Goal: Information Seeking & Learning: Learn about a topic

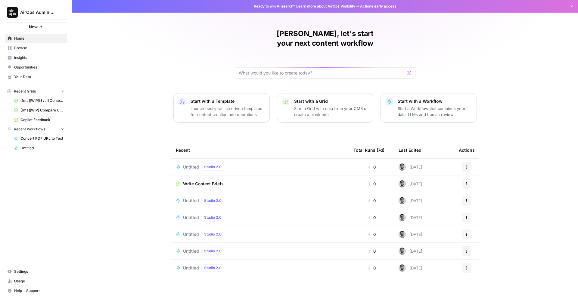
click at [29, 60] on span "Insights" at bounding box center [39, 57] width 50 height 5
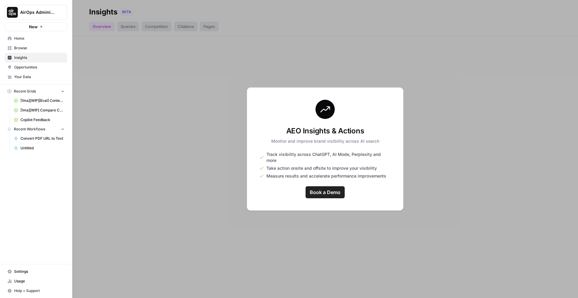
click at [45, 13] on span "AirOps Administrative" at bounding box center [38, 12] width 36 height 6
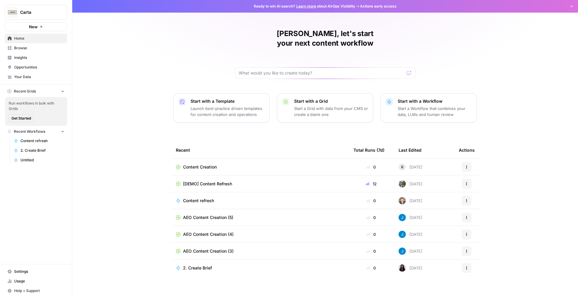
click at [31, 57] on span "Insights" at bounding box center [39, 57] width 50 height 5
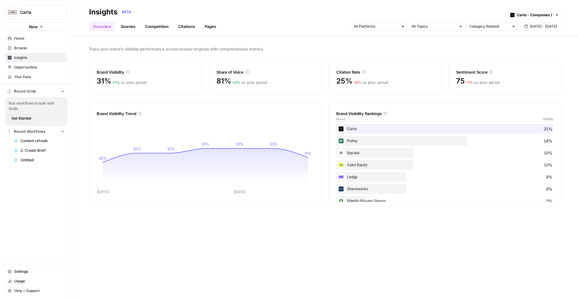
click at [131, 29] on link "Queries" at bounding box center [128, 27] width 22 height 10
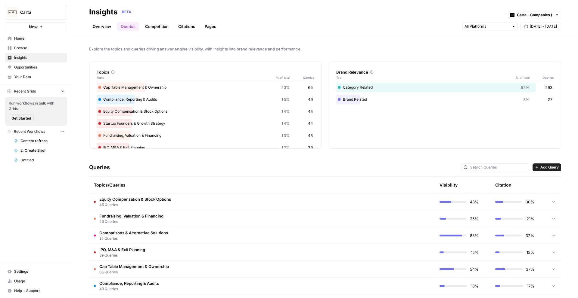
click at [104, 26] on link "Overview" at bounding box center [102, 27] width 26 height 10
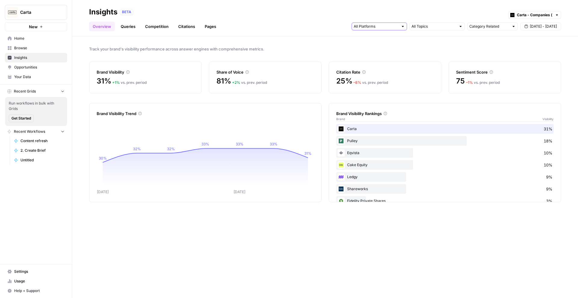
click at [387, 27] on input "text" at bounding box center [376, 26] width 45 height 6
click at [387, 42] on span "Gemini" at bounding box center [378, 40] width 31 height 6
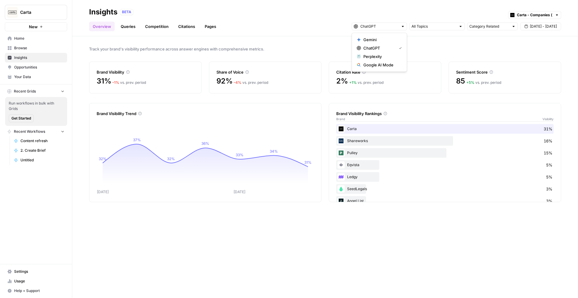
click at [459, 42] on div "Track your brand's visibility performance across answer engines with comprehens…" at bounding box center [324, 167] width 505 height 262
click at [148, 27] on link "Competition" at bounding box center [156, 27] width 31 height 10
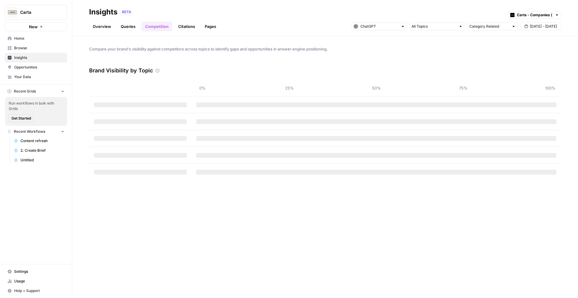
click at [183, 28] on link "Citations" at bounding box center [187, 27] width 24 height 10
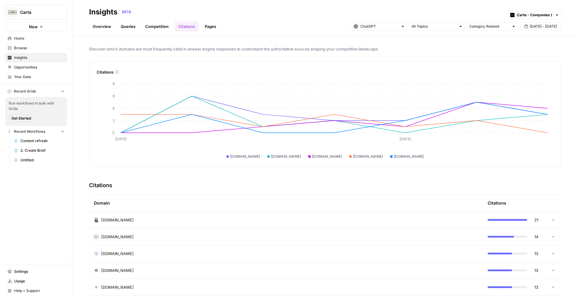
click at [540, 29] on span "[DATE] - [DATE]" at bounding box center [543, 26] width 27 height 5
click at [512, 82] on div "16" at bounding box center [515, 82] width 8 height 8
click at [521, 91] on div "24" at bounding box center [524, 92] width 8 height 8
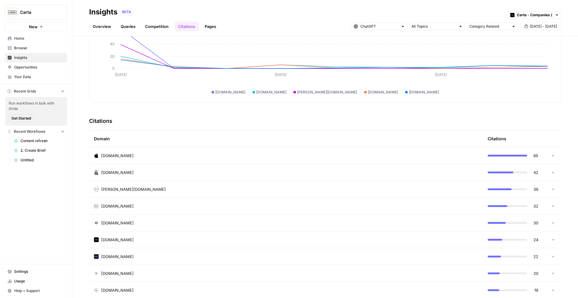
scroll to position [100, 0]
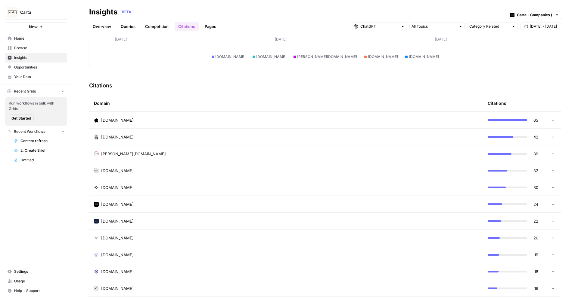
click at [185, 124] on td "apps.apple.com" at bounding box center [286, 120] width 394 height 17
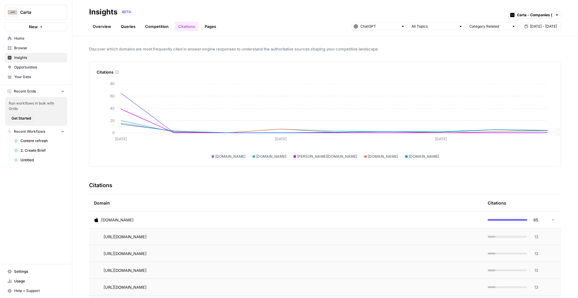
scroll to position [12, 0]
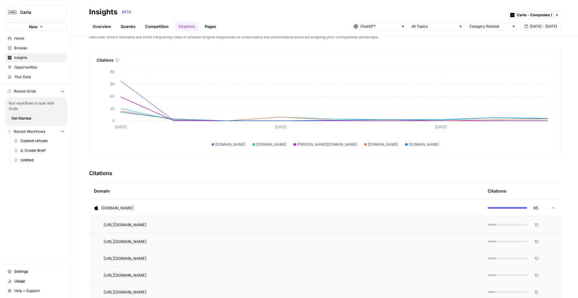
click at [108, 28] on link "Overview" at bounding box center [102, 27] width 26 height 10
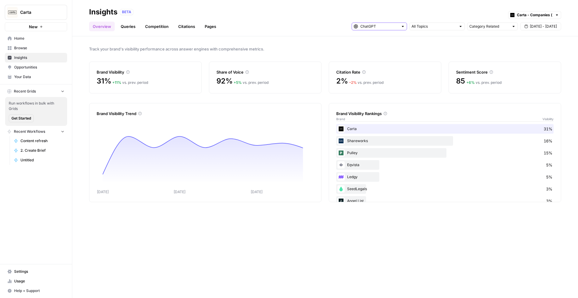
click at [376, 25] on input "text" at bounding box center [379, 26] width 38 height 6
click at [383, 41] on span "Gemini" at bounding box center [381, 40] width 36 height 6
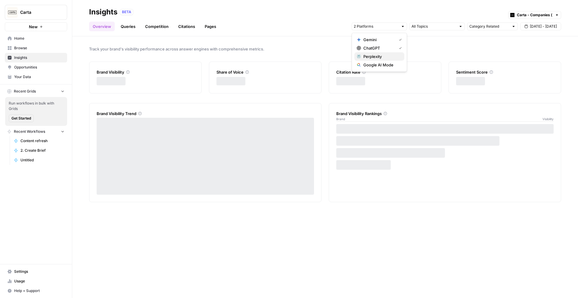
click at [383, 58] on span "Perplexity" at bounding box center [381, 57] width 36 height 6
click at [382, 63] on span "Google AI Mode" at bounding box center [381, 65] width 36 height 6
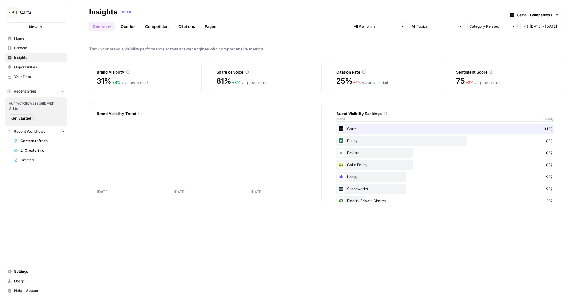
click at [128, 24] on link "Queries" at bounding box center [128, 27] width 22 height 10
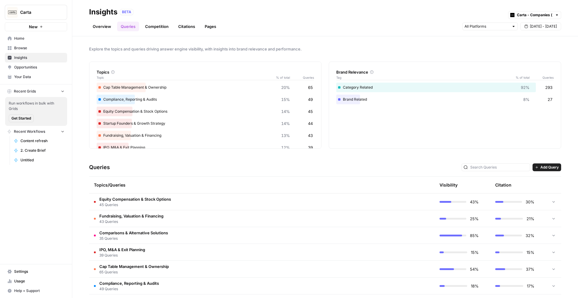
click at [247, 201] on td "Equity Compensation & Stock Options 45 Queries" at bounding box center [233, 202] width 288 height 17
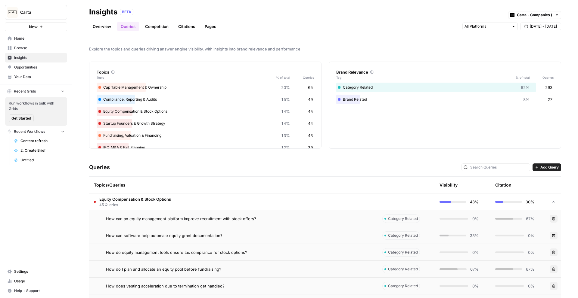
click at [235, 224] on td "How can an equity management platform improve recruitment with stock offers?" at bounding box center [233, 219] width 288 height 17
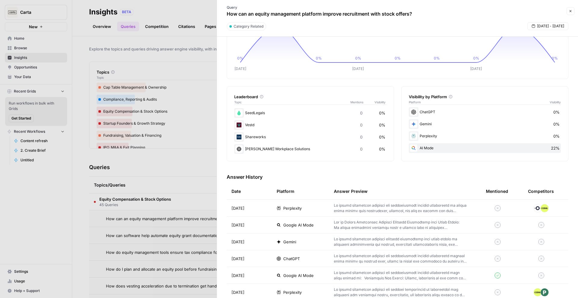
scroll to position [122, 0]
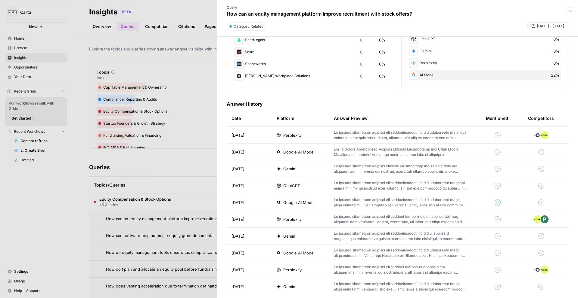
click at [289, 187] on span "ChatGPT" at bounding box center [291, 186] width 17 height 6
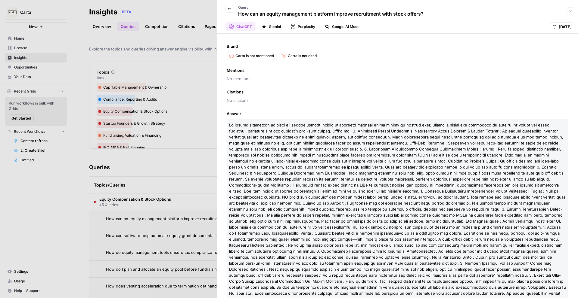
click at [269, 23] on button "Gemini" at bounding box center [271, 26] width 26 height 9
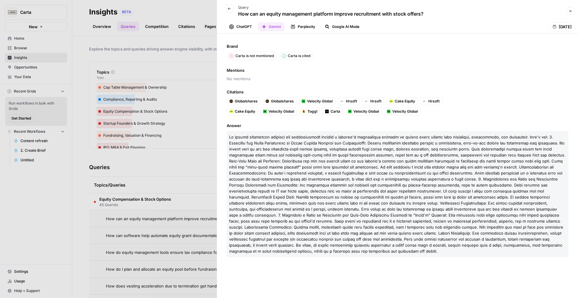
click at [294, 27] on icon "button" at bounding box center [293, 26] width 4 height 5
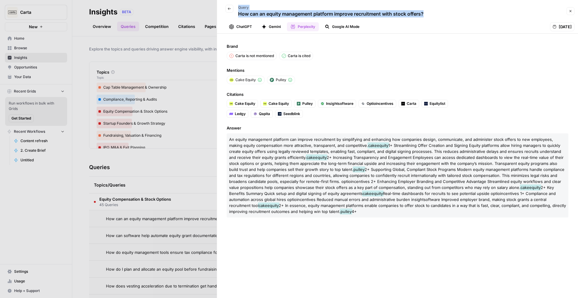
drag, startPoint x: 429, startPoint y: 15, endPoint x: 233, endPoint y: 16, distance: 195.6
click at [233, 16] on div "Back Query How can an equity management platform improve recruitment with stock…" at bounding box center [393, 10] width 344 height 17
copy div "Query How can an equity management platform improve recruitment with stock offe…"
click at [345, 28] on button "Google AI Mode" at bounding box center [342, 26] width 42 height 9
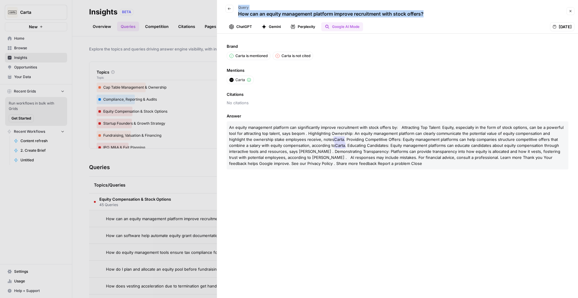
click at [276, 28] on button "Gemini" at bounding box center [271, 26] width 26 height 9
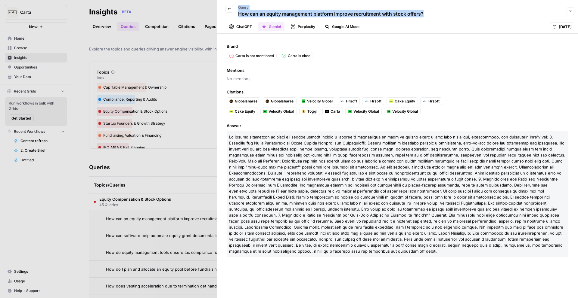
click at [239, 29] on button "ChatGPT" at bounding box center [240, 26] width 30 height 9
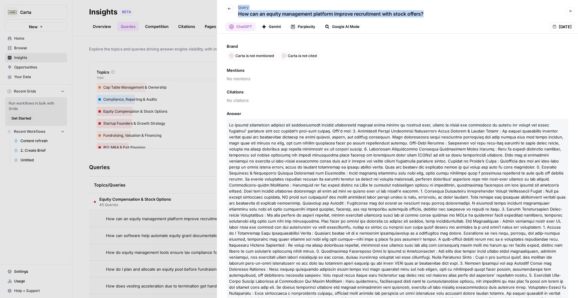
click at [346, 29] on button "Google AI Mode" at bounding box center [342, 26] width 42 height 9
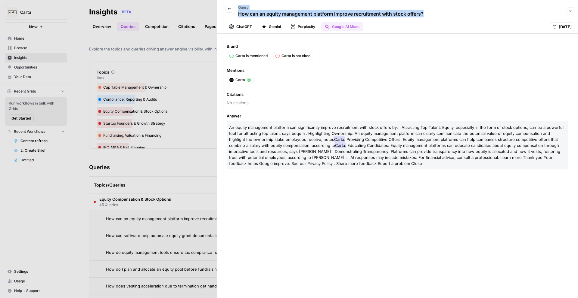
click at [317, 26] on button "Perplexity" at bounding box center [303, 26] width 32 height 9
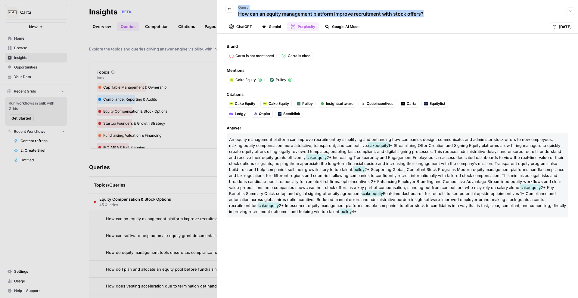
click at [240, 29] on button "ChatGPT" at bounding box center [240, 26] width 30 height 9
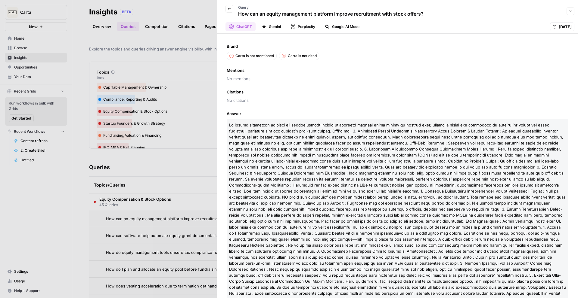
click at [337, 35] on div "Brand Carta is not mentioned Carta is not cited Mentions No mentions Citations …" at bounding box center [397, 166] width 361 height 265
click at [230, 7] on icon "button" at bounding box center [229, 9] width 4 height 4
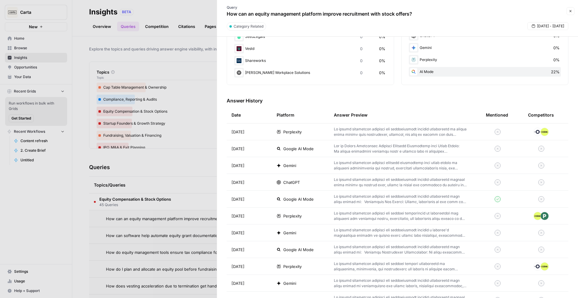
scroll to position [170, 0]
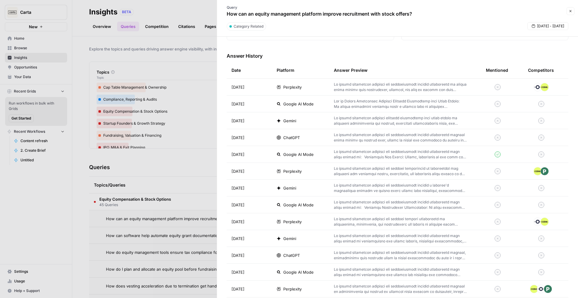
click at [303, 137] on div "ChatGPT" at bounding box center [301, 138] width 48 height 6
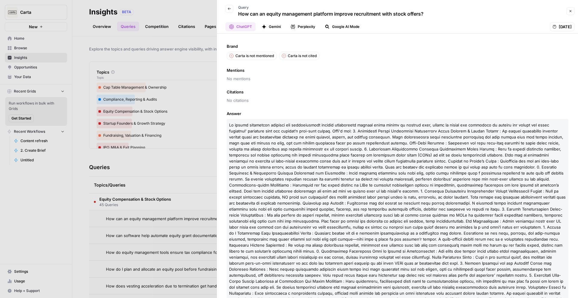
click at [231, 10] on button "Back" at bounding box center [229, 9] width 8 height 8
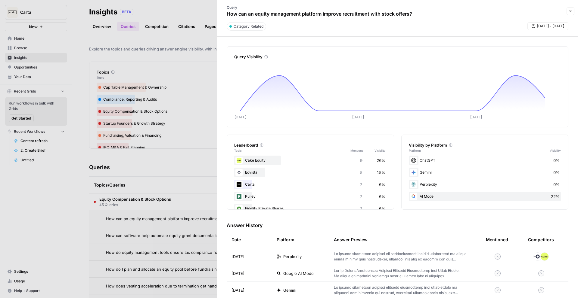
click at [570, 12] on icon "button" at bounding box center [570, 11] width 4 height 4
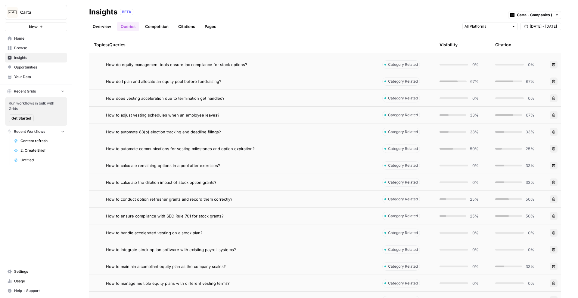
scroll to position [8, 0]
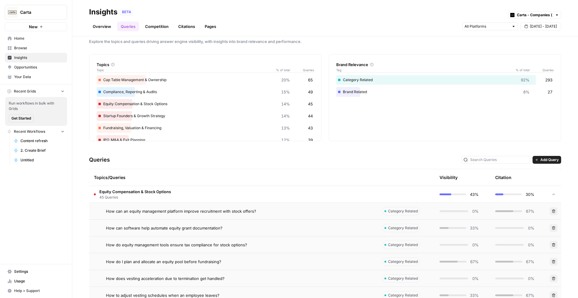
click at [324, 197] on td "Equity Compensation & Stock Options 45 Queries" at bounding box center [233, 194] width 288 height 17
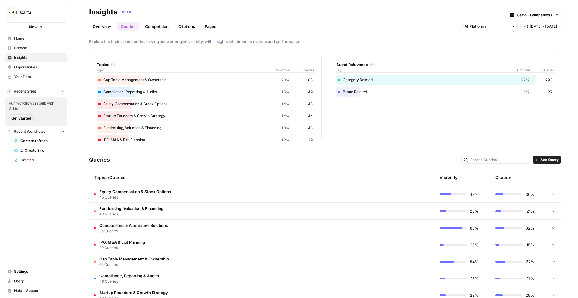
click at [37, 40] on span "Home" at bounding box center [39, 38] width 50 height 5
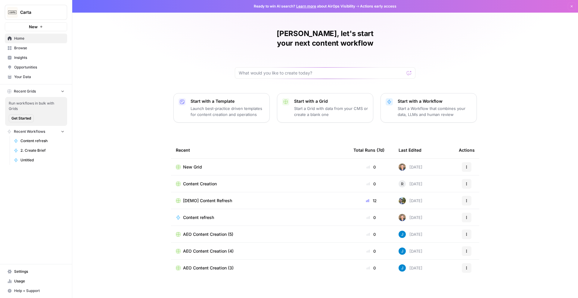
click at [35, 12] on span "Carta" at bounding box center [38, 12] width 36 height 6
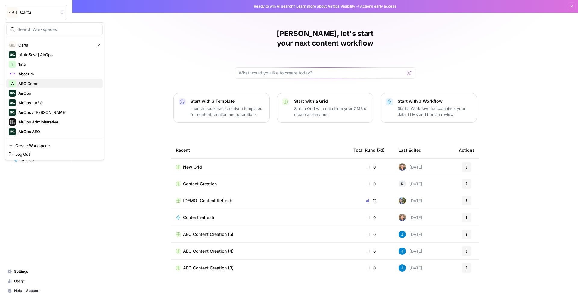
scroll to position [14, 0]
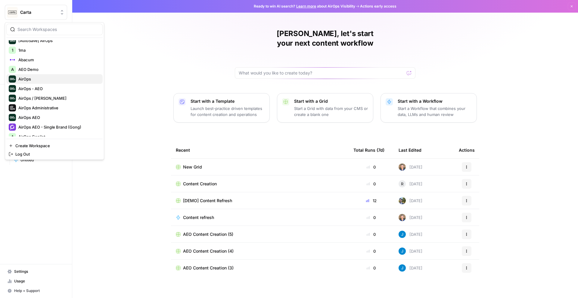
click at [42, 76] on span "AirOps" at bounding box center [57, 79] width 79 height 6
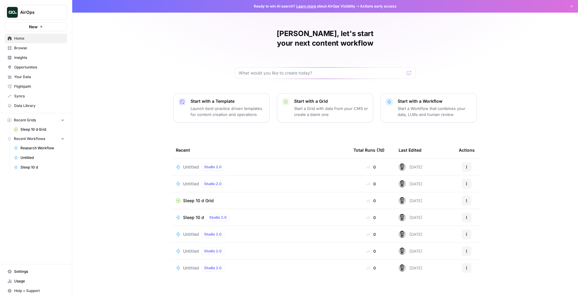
click at [188, 164] on span "Untitled" at bounding box center [191, 167] width 16 height 6
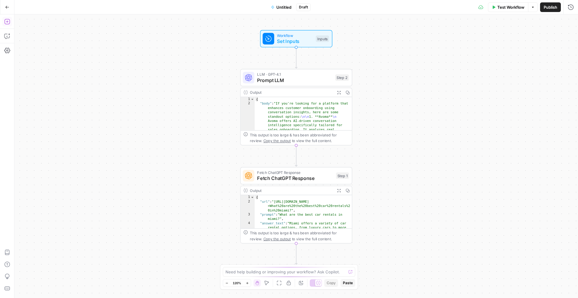
click at [8, 25] on button "Add Steps" at bounding box center [7, 22] width 10 height 10
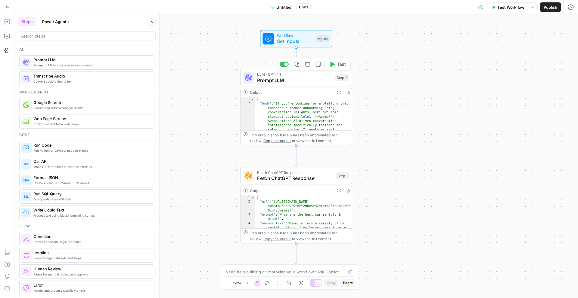
click at [274, 81] on span "Prompt LLM" at bounding box center [294, 80] width 75 height 7
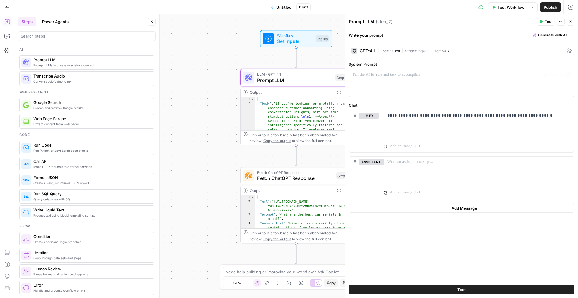
click at [426, 52] on span "OFF" at bounding box center [425, 51] width 7 height 5
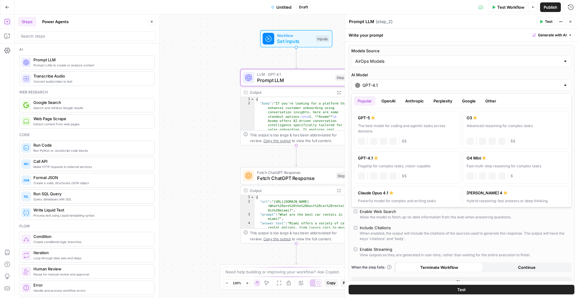
click at [437, 86] on input "GPT-4.1" at bounding box center [461, 85] width 198 height 6
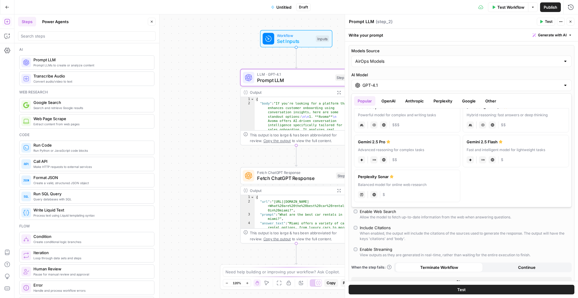
click at [389, 103] on button "OpenAI" at bounding box center [388, 101] width 21 height 10
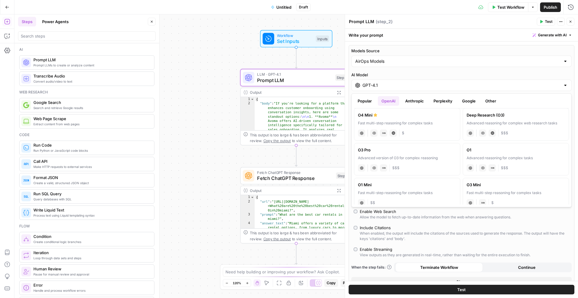
scroll to position [371, 0]
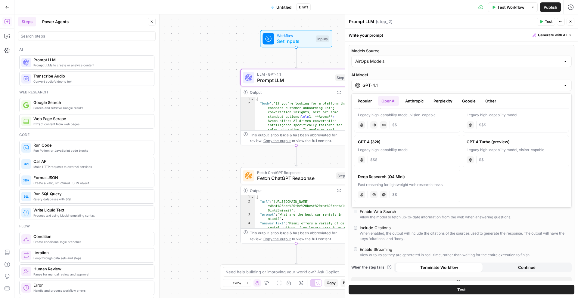
click at [419, 99] on button "Anthropic" at bounding box center [414, 101] width 26 height 10
click at [447, 102] on button "Perplexity" at bounding box center [443, 101] width 26 height 10
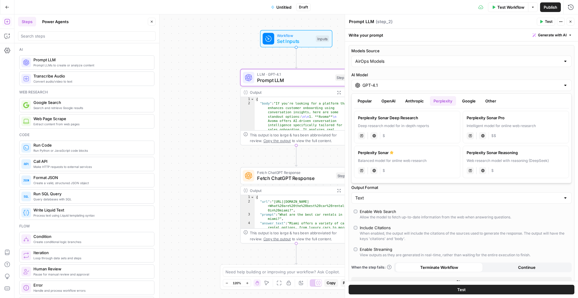
scroll to position [0, 0]
click at [468, 102] on button "Google" at bounding box center [468, 101] width 21 height 10
click at [366, 102] on button "Popular" at bounding box center [364, 101] width 21 height 10
